Goal: Check status: Check status

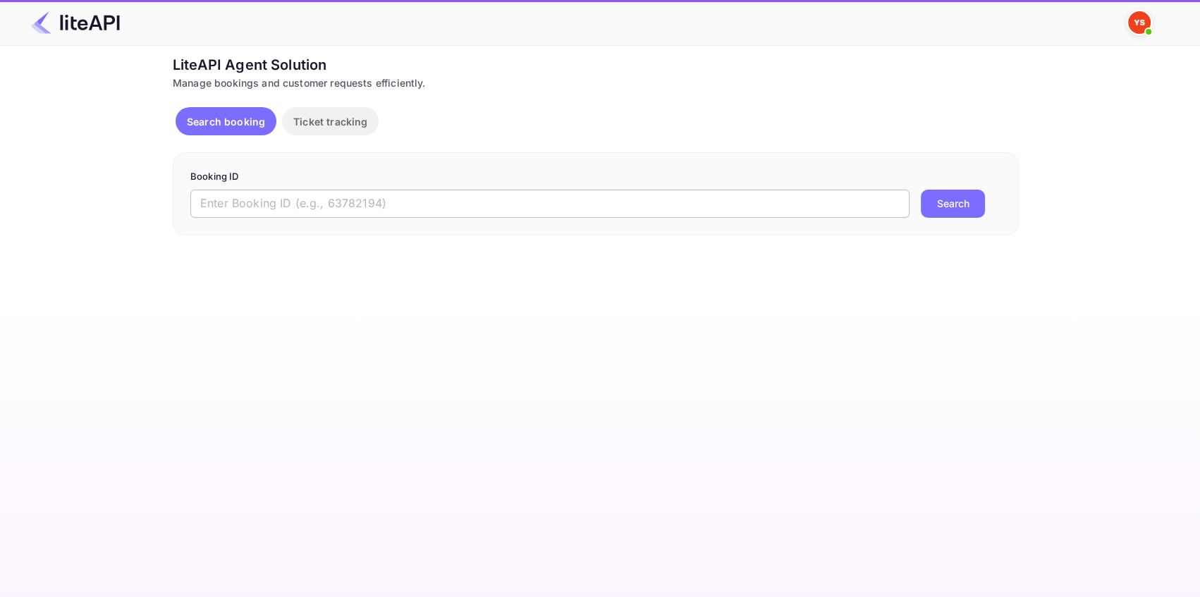
click at [271, 209] on input "text" at bounding box center [549, 204] width 719 height 28
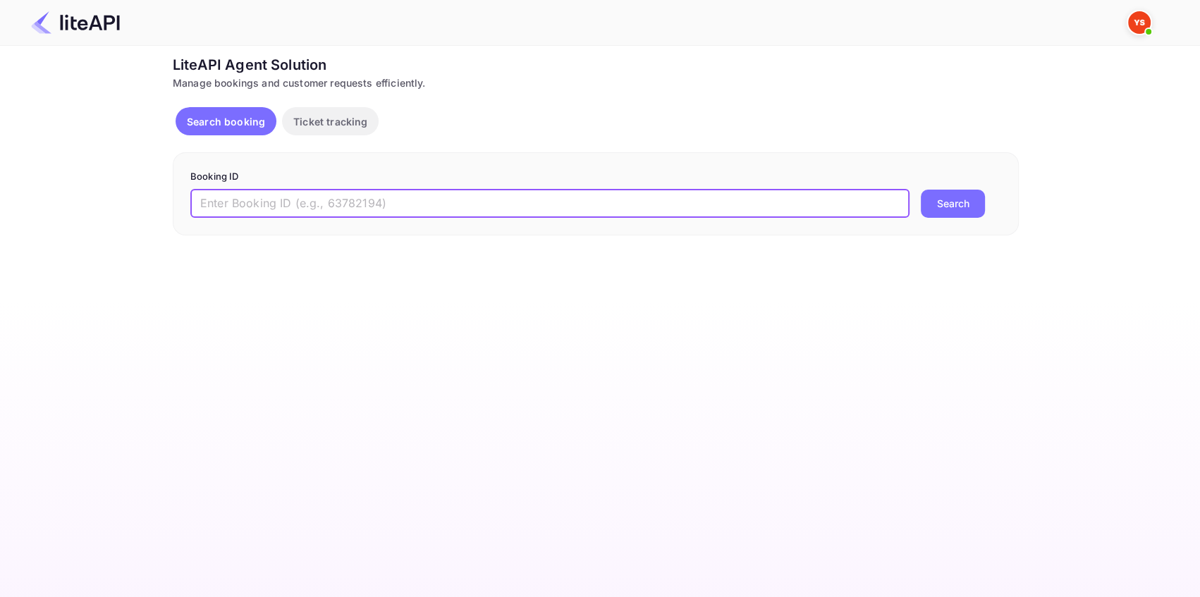
paste input "9035061"
type input "9035061"
click at [936, 204] on button "Search" at bounding box center [953, 204] width 64 height 28
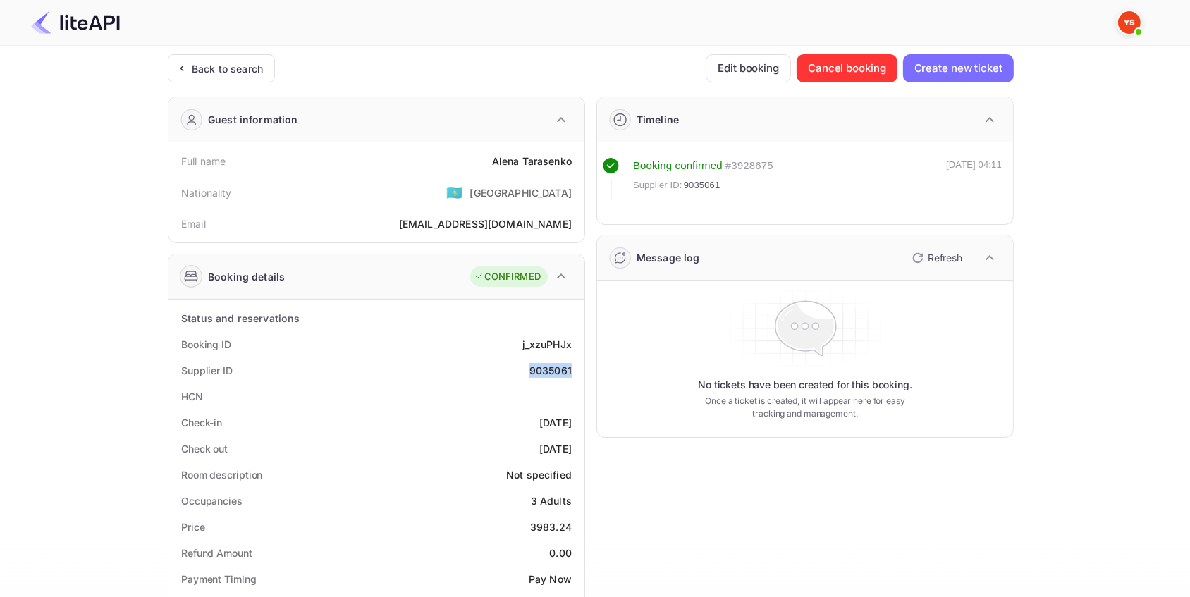
drag, startPoint x: 571, startPoint y: 369, endPoint x: 515, endPoint y: 374, distance: 55.9
click at [527, 374] on div "Supplier ID 9035061" at bounding box center [376, 370] width 405 height 26
copy div "9035061"
drag, startPoint x: 576, startPoint y: 161, endPoint x: 485, endPoint y: 163, distance: 90.9
click at [485, 163] on div "Full name [PERSON_NAME]" at bounding box center [376, 161] width 405 height 26
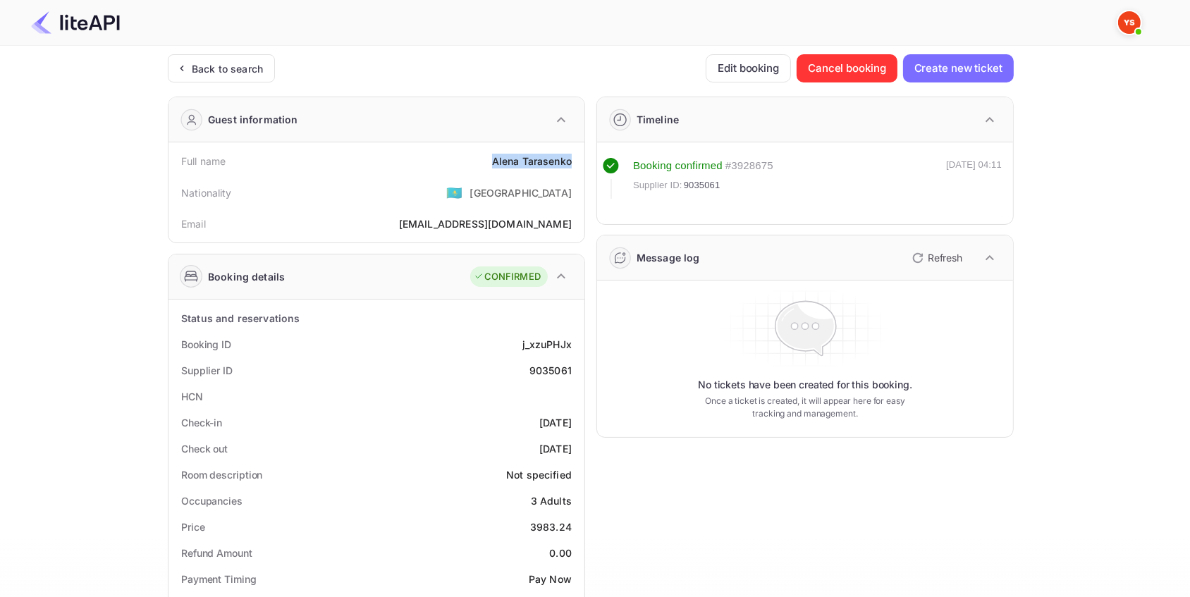
copy div "[PERSON_NAME]"
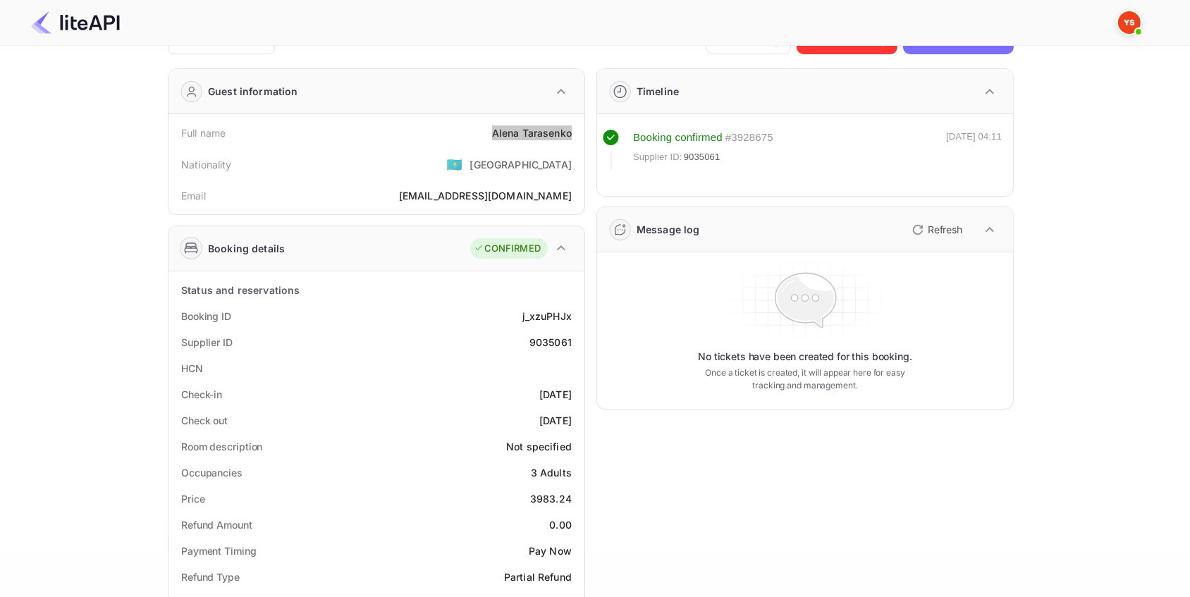
scroll to position [128, 0]
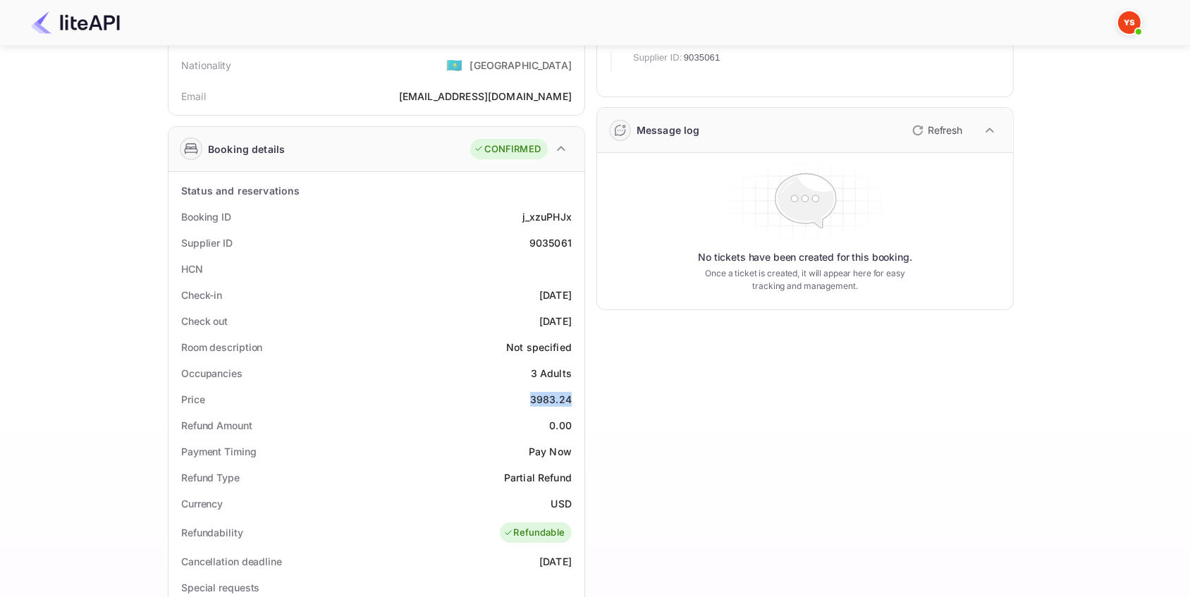
drag, startPoint x: 574, startPoint y: 398, endPoint x: 529, endPoint y: 398, distance: 45.8
click at [529, 398] on div "Price 3983.24" at bounding box center [376, 399] width 405 height 26
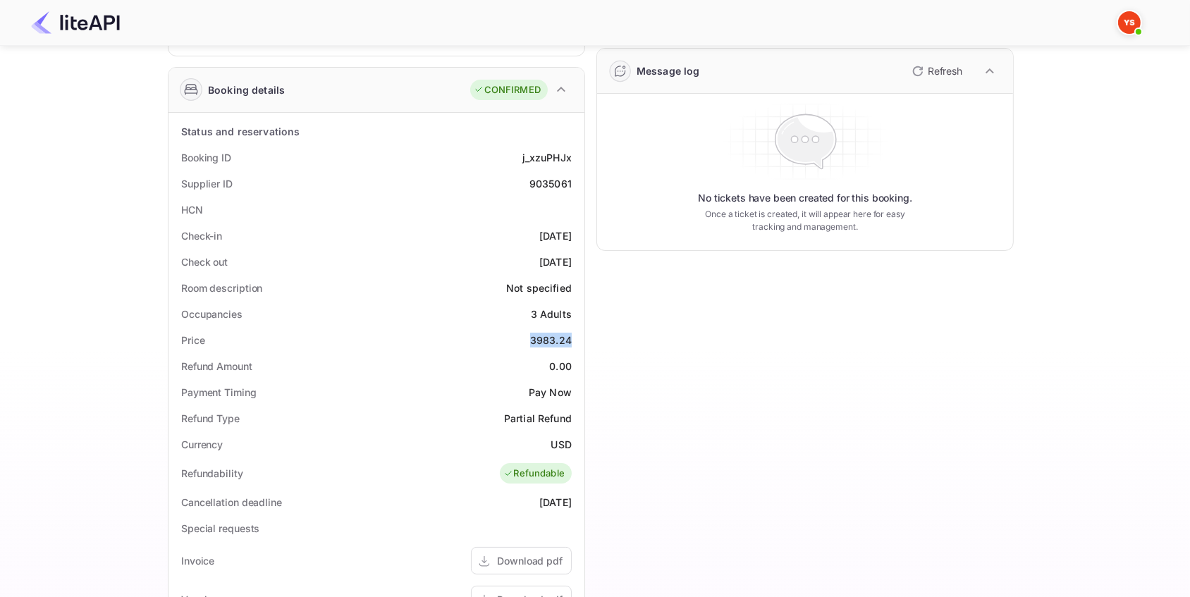
scroll to position [192, 0]
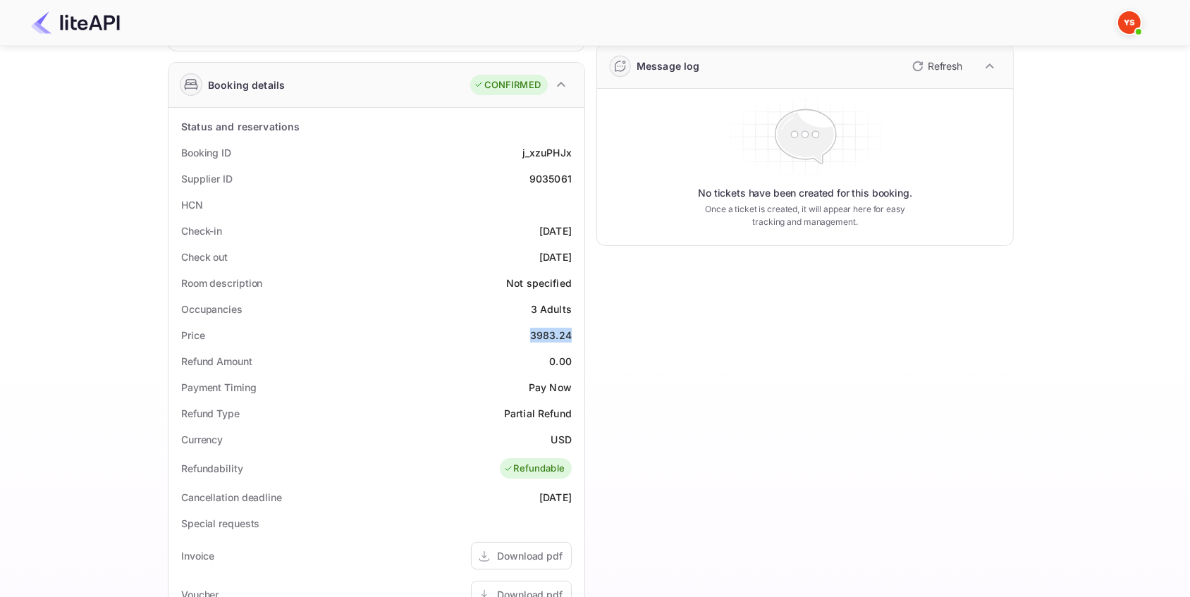
copy div "3983.24"
drag, startPoint x: 571, startPoint y: 439, endPoint x: 543, endPoint y: 439, distance: 28.2
click at [543, 439] on div "Currency USD" at bounding box center [376, 439] width 405 height 26
copy div "USD"
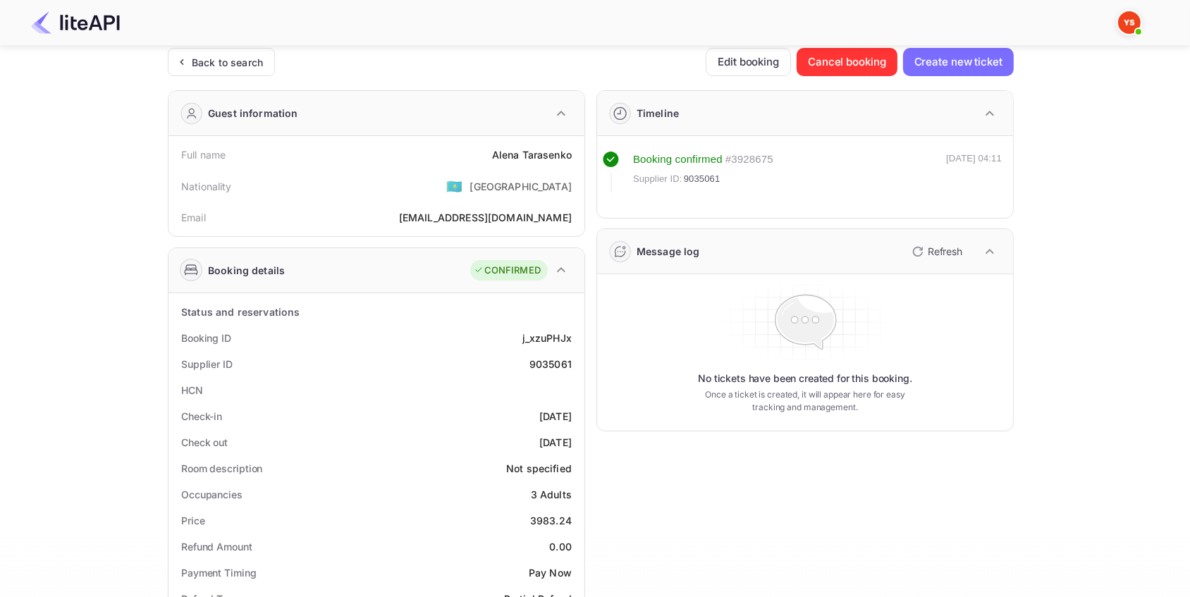
scroll to position [0, 0]
